Goal: Find specific page/section

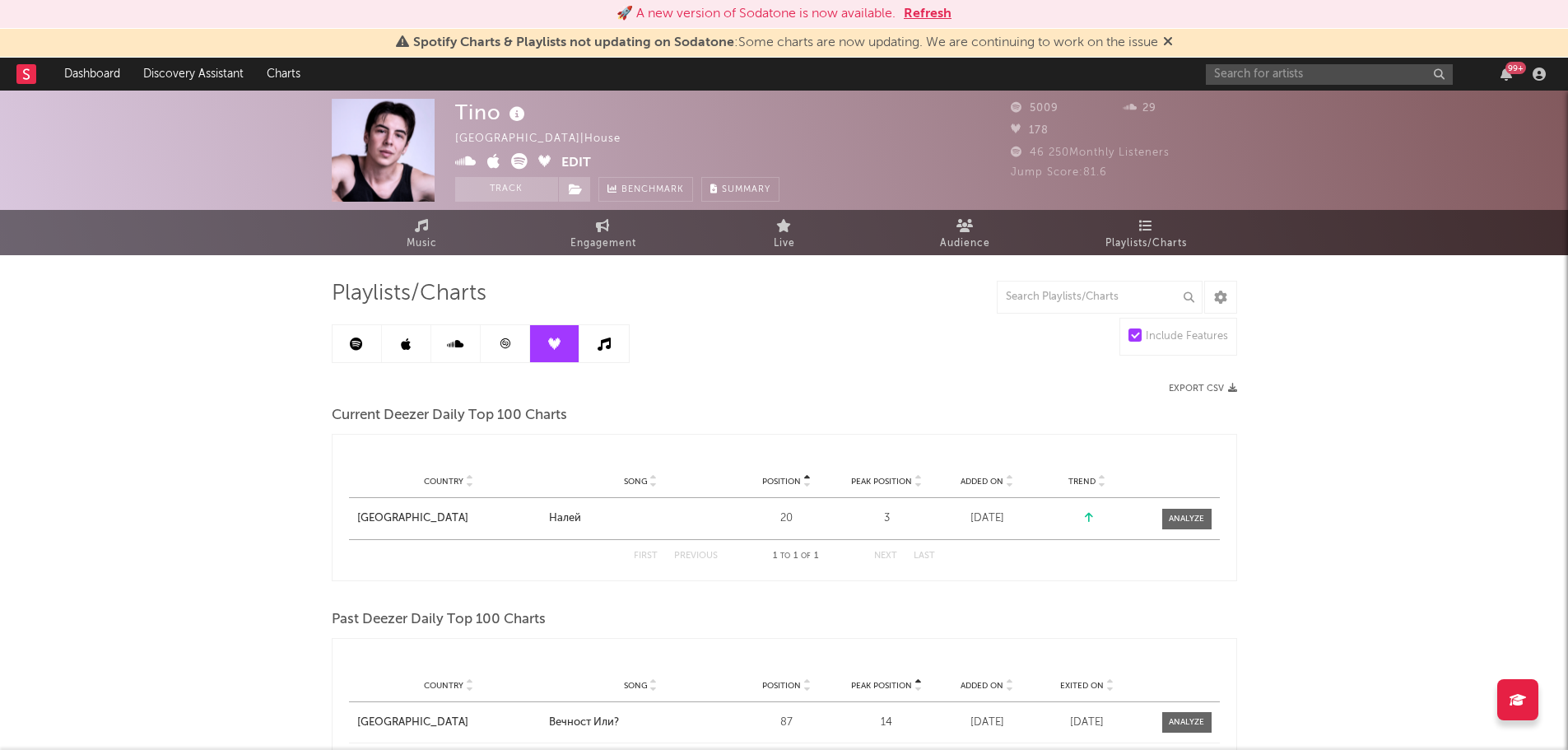
click at [939, 16] on button "Refresh" at bounding box center [927, 14] width 48 height 20
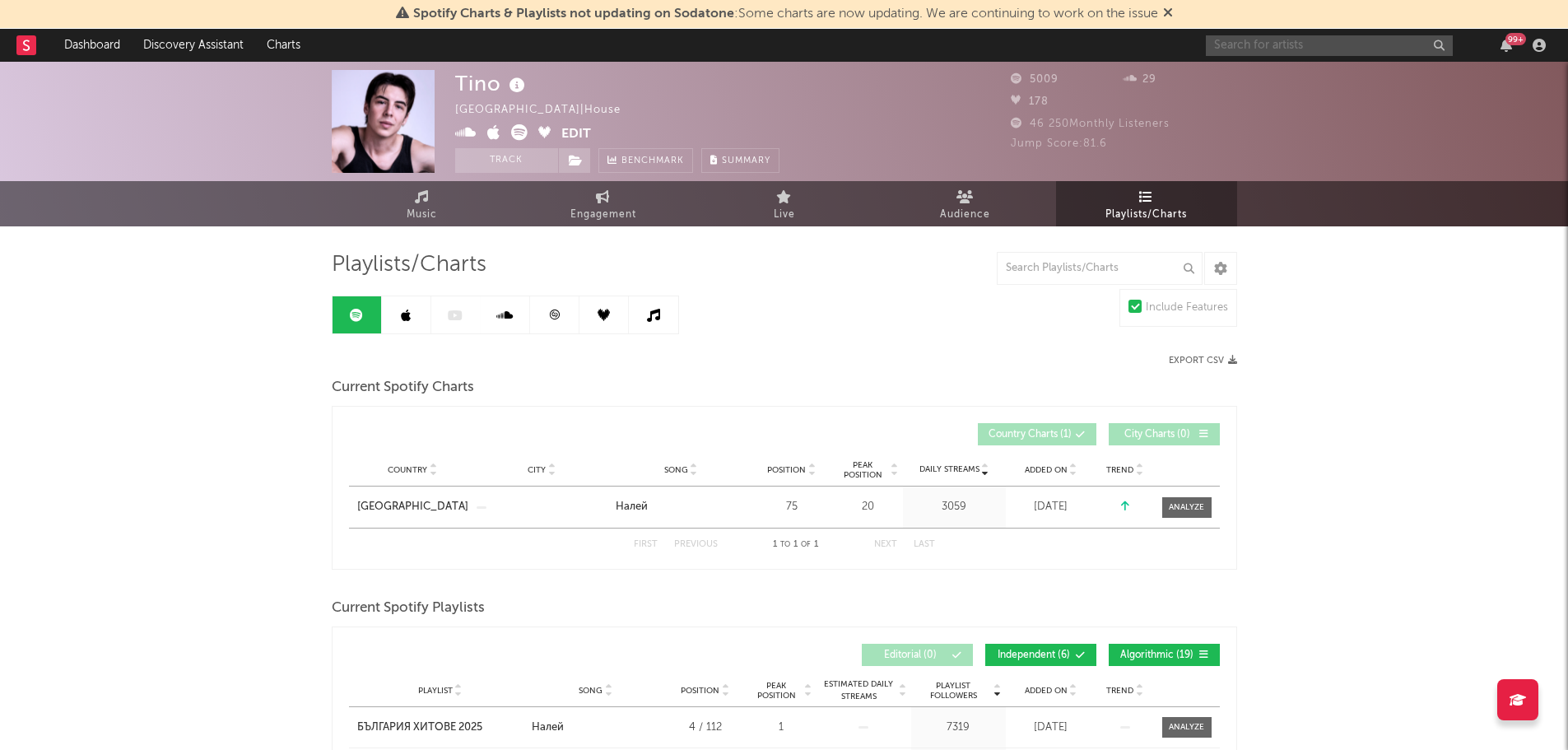
click at [1273, 41] on input "text" at bounding box center [1328, 46] width 246 height 21
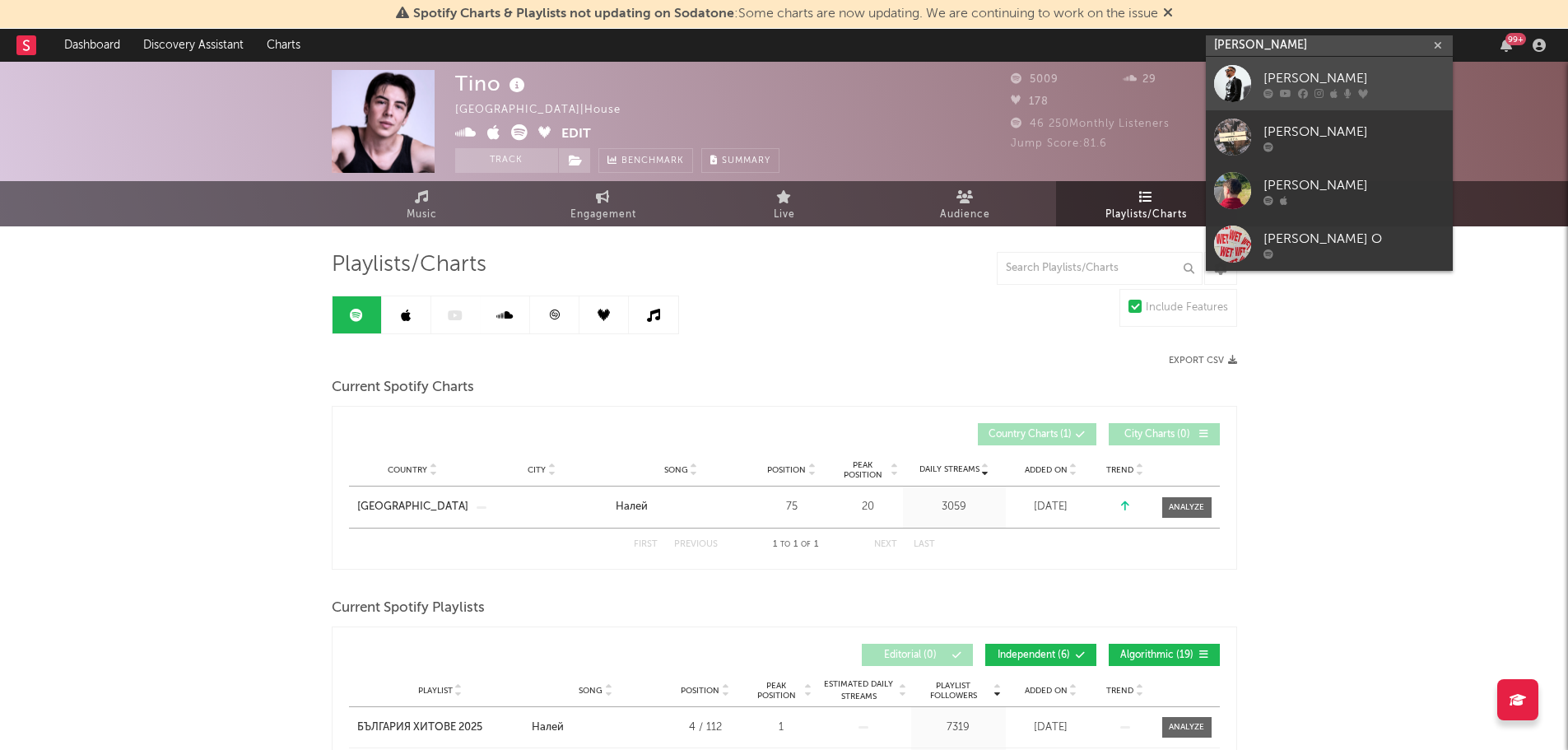
type input "[PERSON_NAME]"
click at [1240, 86] on div at bounding box center [1231, 83] width 37 height 37
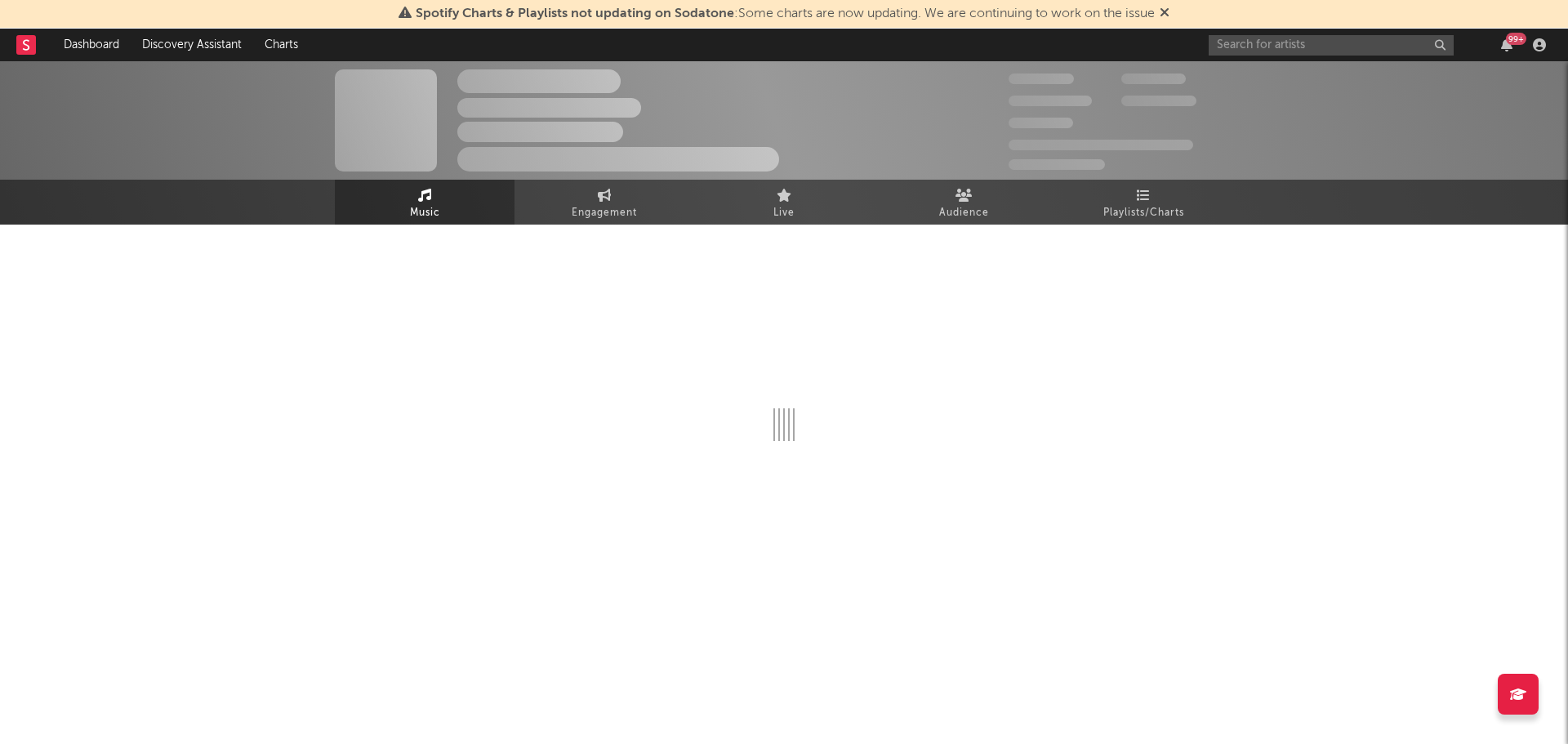
select select "6m"
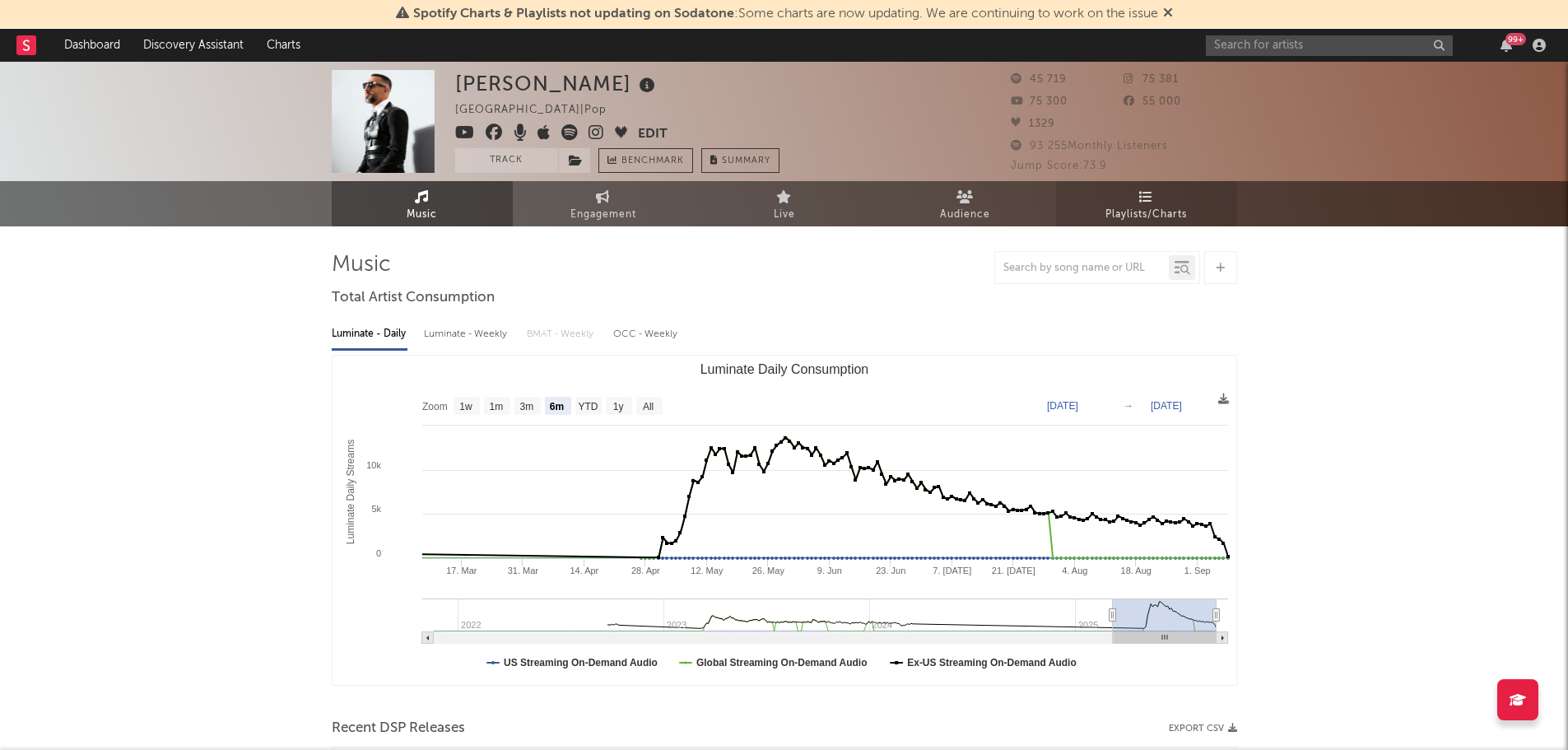
click at [1145, 198] on icon at bounding box center [1146, 196] width 14 height 13
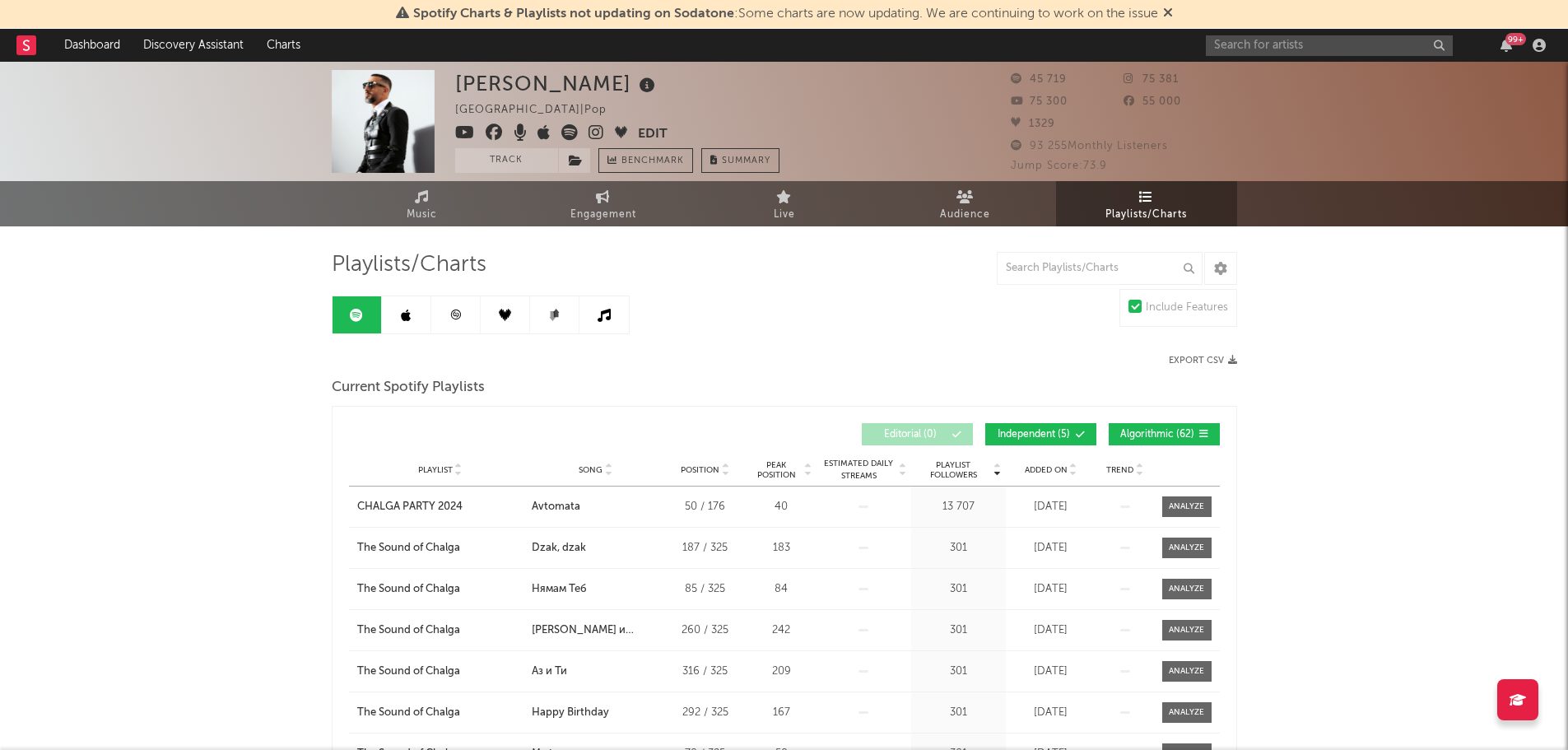
click at [400, 307] on link at bounding box center [406, 314] width 49 height 37
